Goal: Use online tool/utility

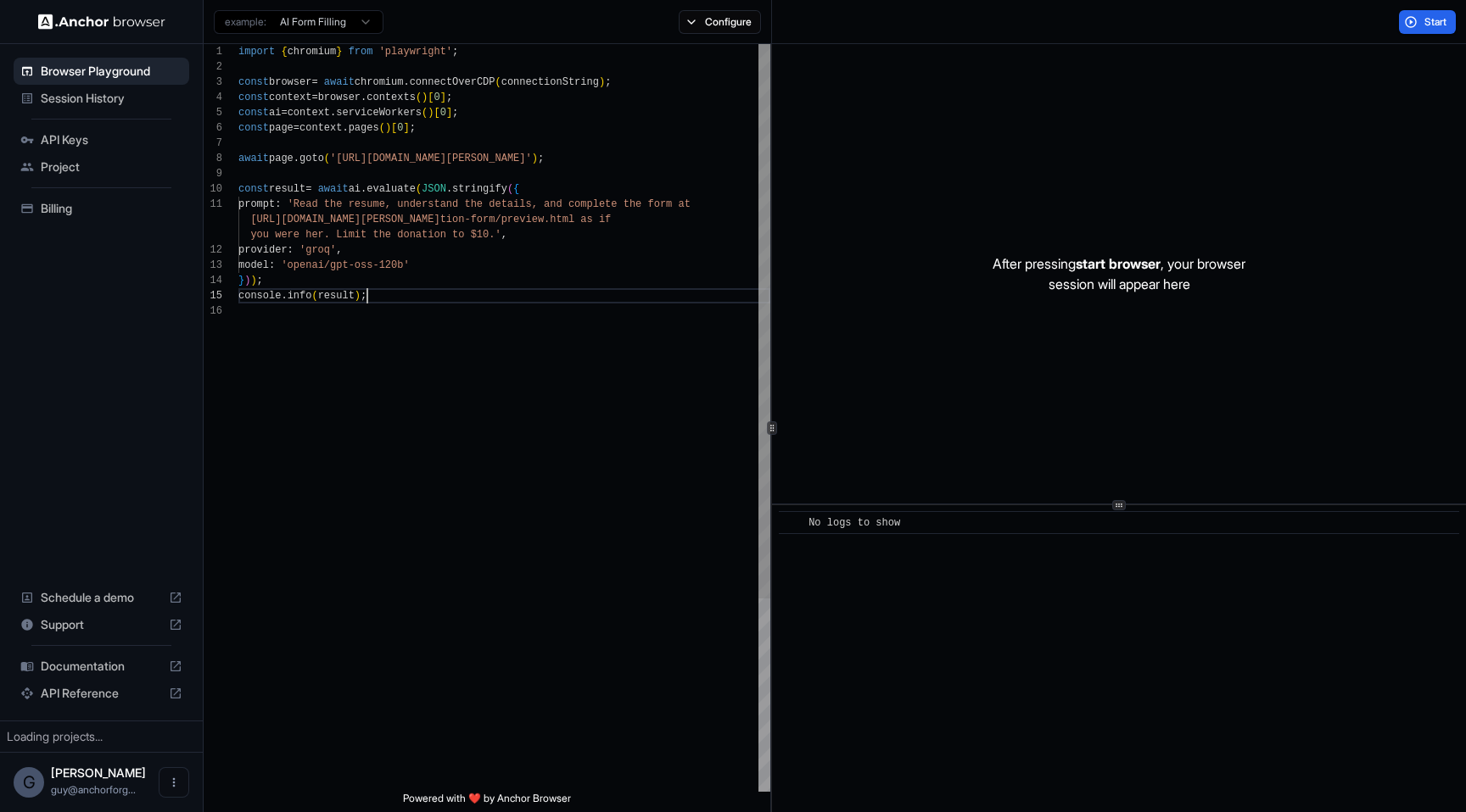
scroll to position [91, 0]
click at [627, 298] on div "import { chromium } from 'playwright' ; const browser = await chromium . connec…" at bounding box center [503, 548] width 532 height 1008
type textarea "**********"
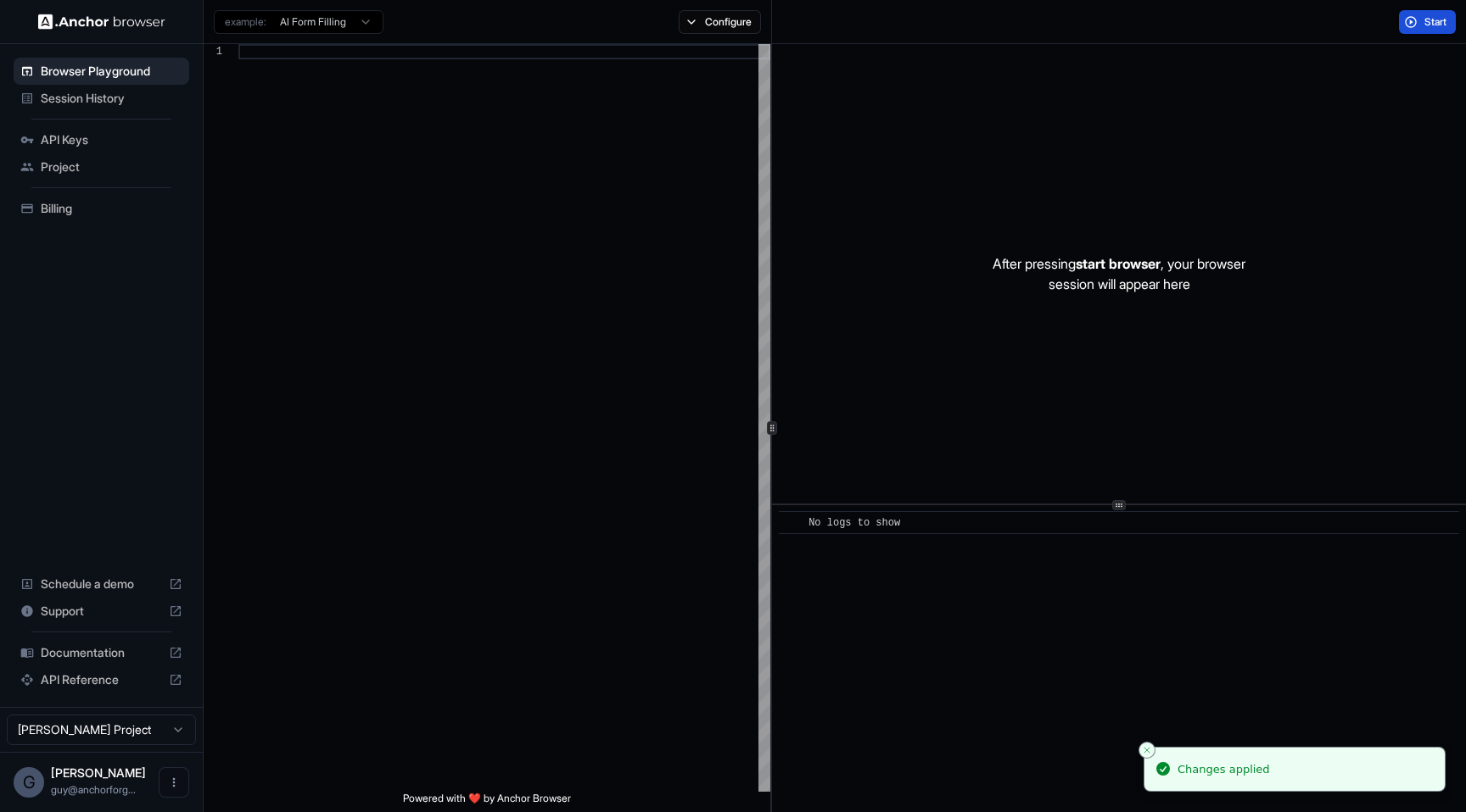
click at [1451, 24] on button "Start" at bounding box center [1427, 22] width 57 height 24
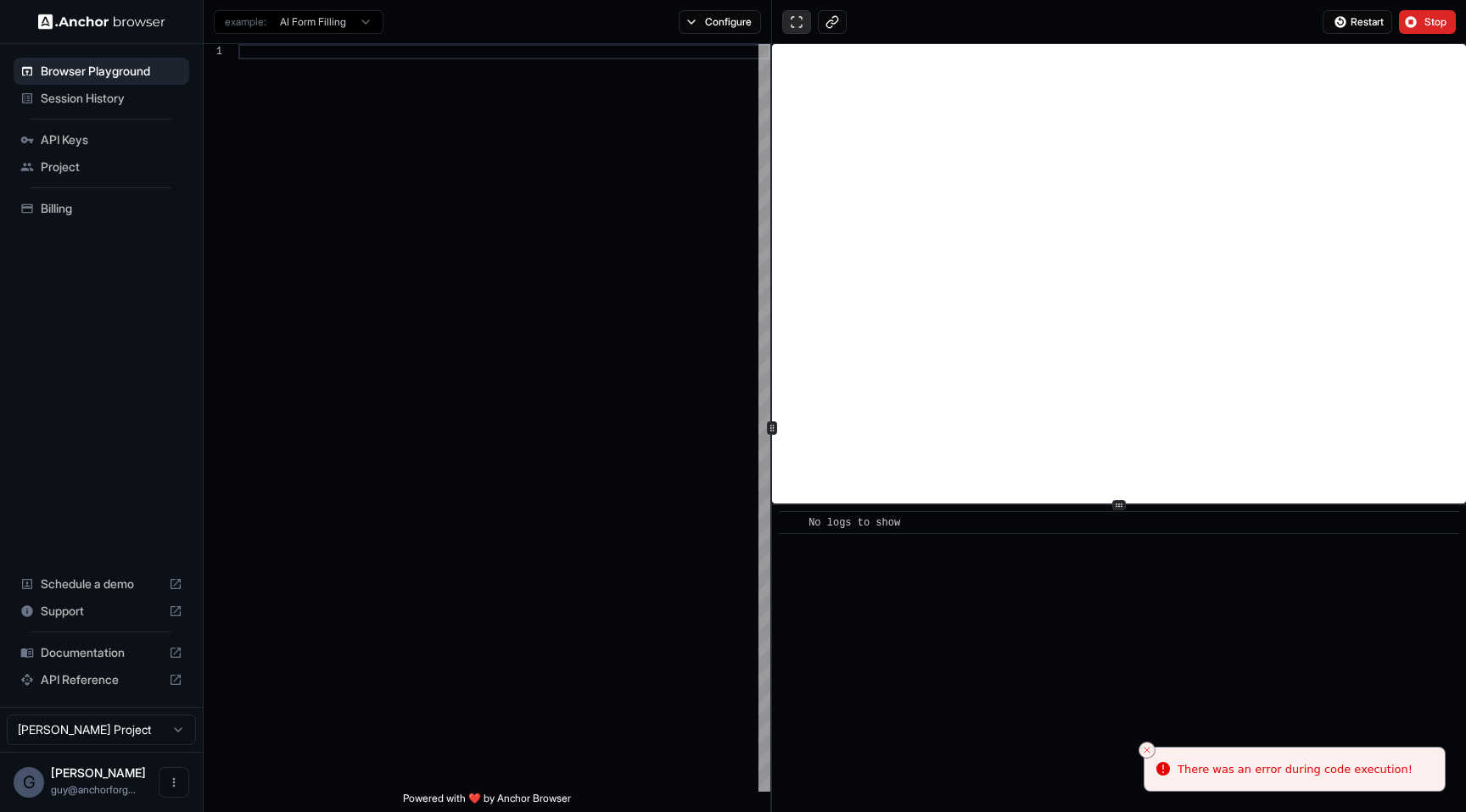
click at [797, 15] on button at bounding box center [797, 22] width 29 height 24
click at [1425, 14] on button "Stop" at bounding box center [1427, 22] width 57 height 24
click at [151, 107] on div "Session History" at bounding box center [101, 99] width 176 height 27
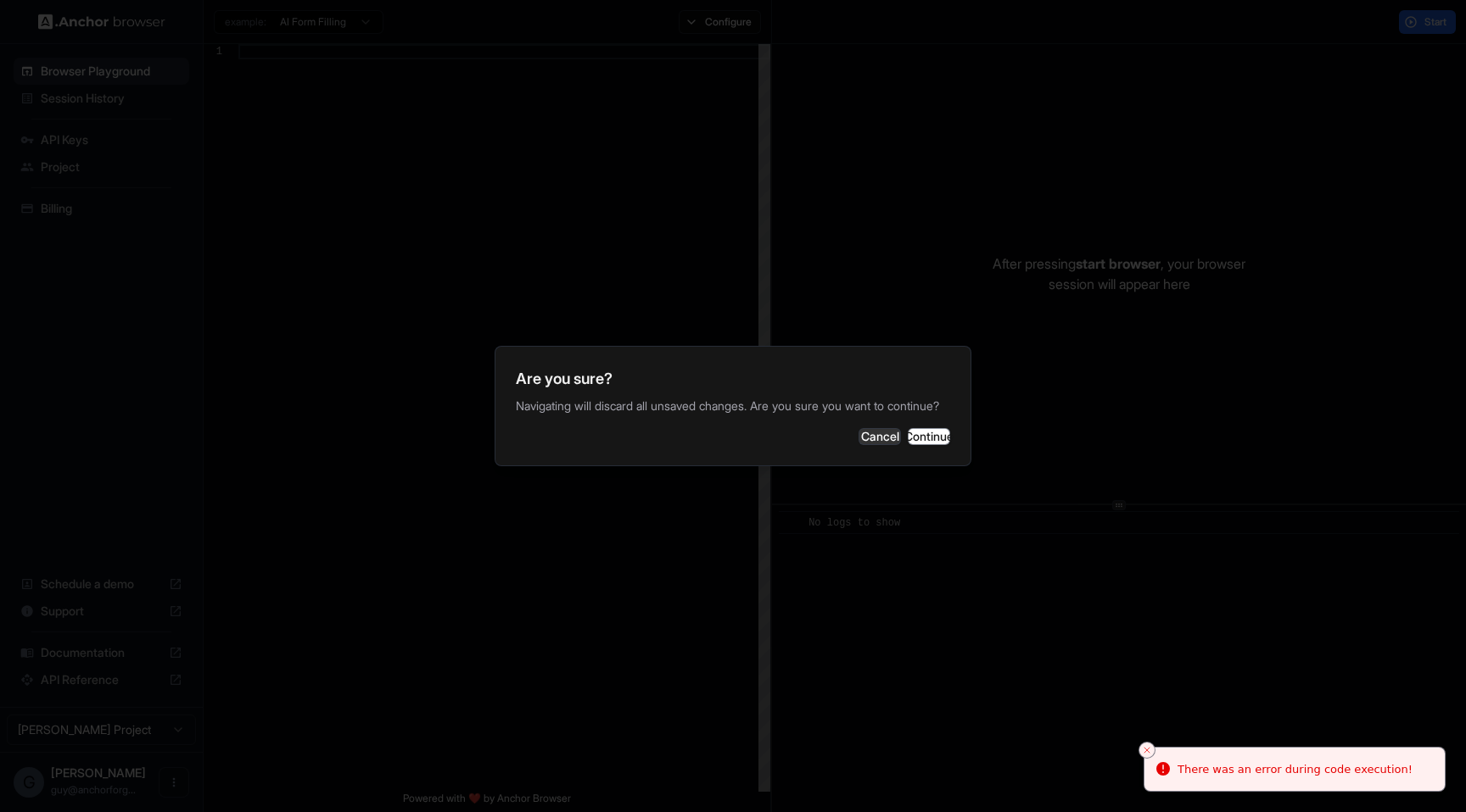
click at [897, 411] on p "Navigating will discard all unsaved changes. Are you sure you want to continue?" at bounding box center [733, 406] width 435 height 17
click at [897, 423] on div "Are you sure? Navigating will discard all unsaved changes. Are you sure you wan…" at bounding box center [733, 406] width 476 height 120
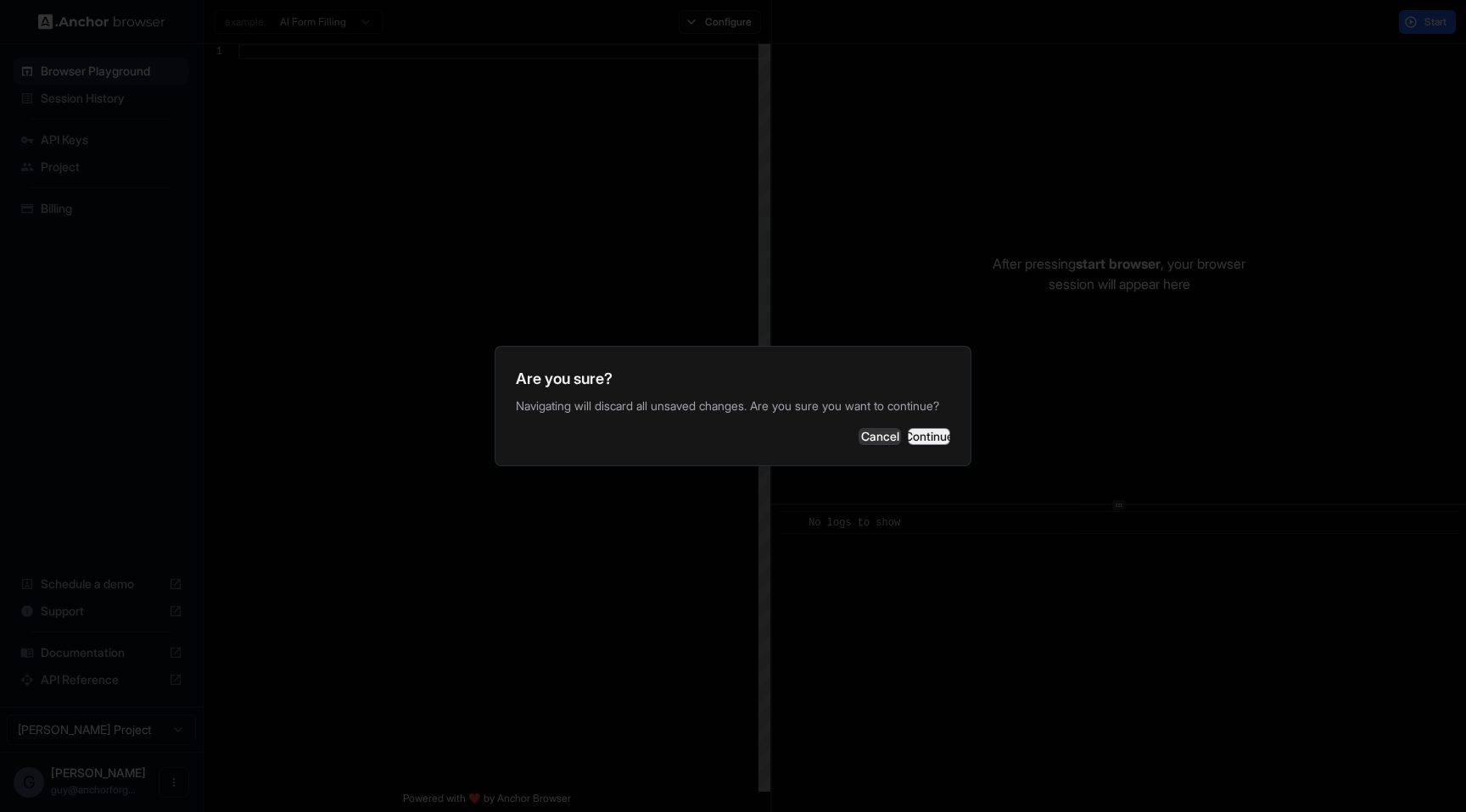
click at [907, 439] on button "Continue" at bounding box center [928, 436] width 43 height 17
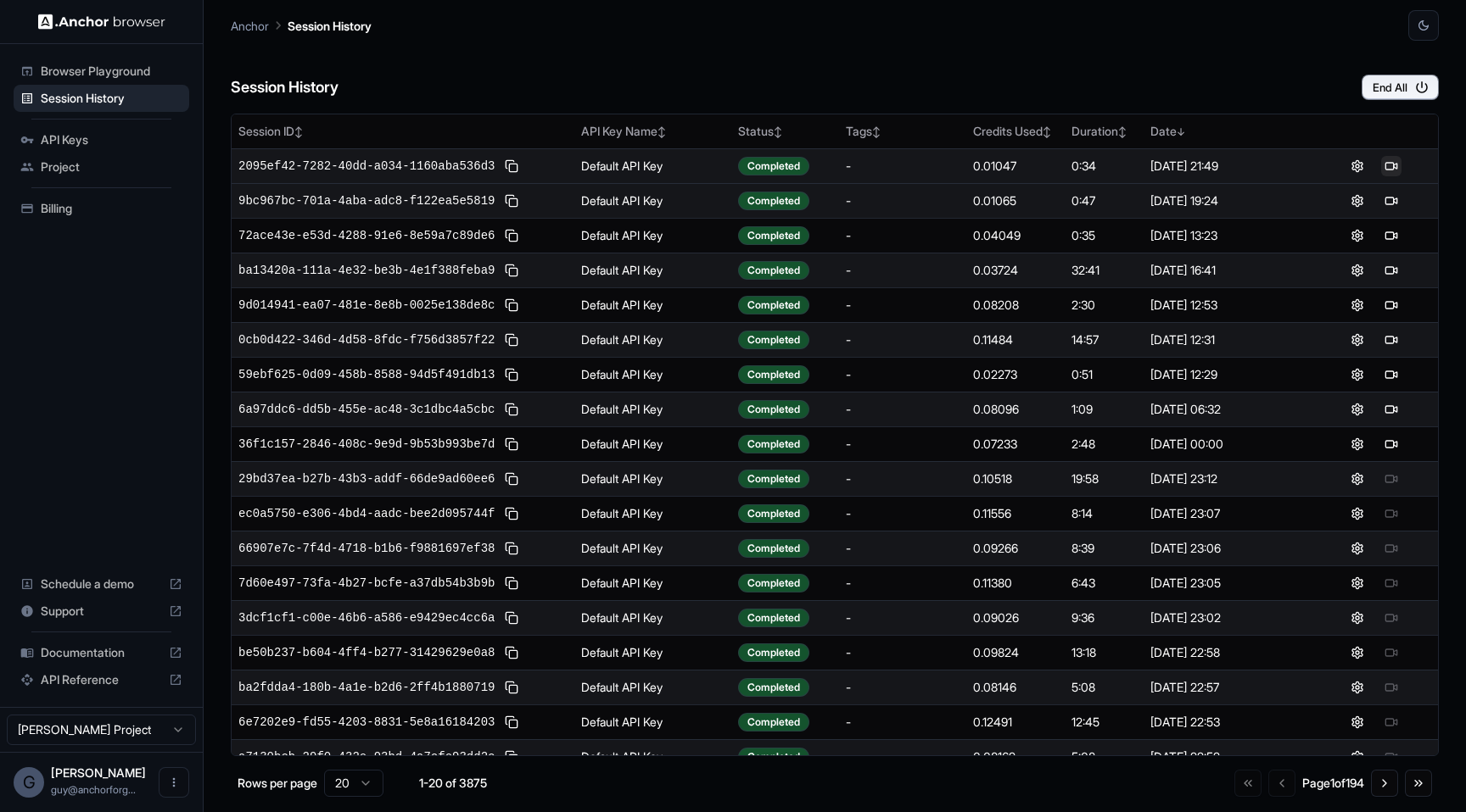
click at [1387, 167] on button at bounding box center [1391, 166] width 20 height 20
